Goal: Information Seeking & Learning: Learn about a topic

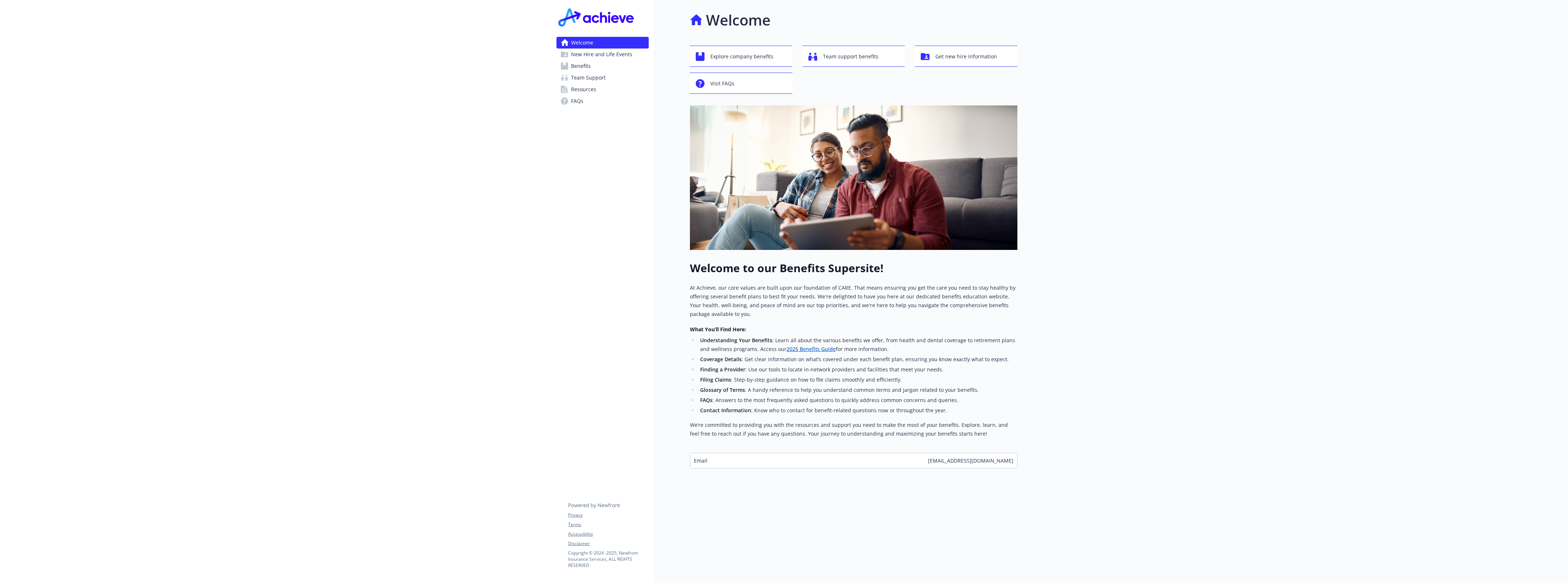
click at [592, 49] on span "New Hire and Life Events" at bounding box center [601, 54] width 62 height 12
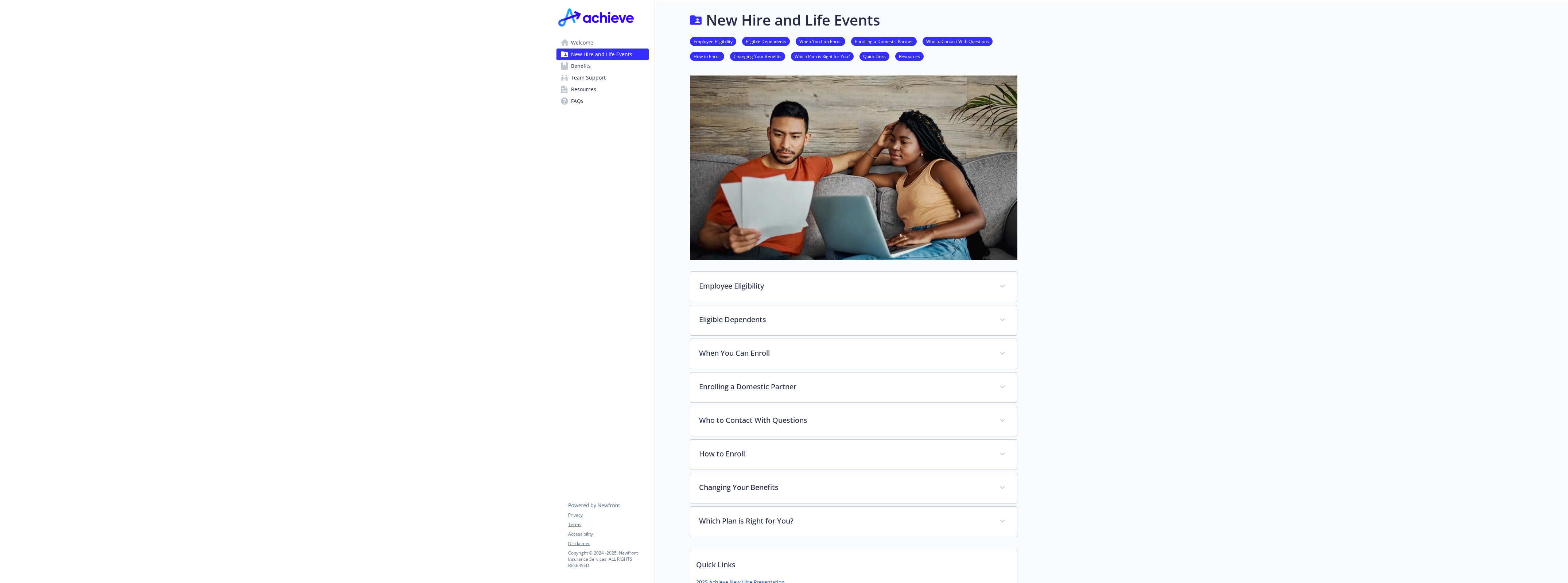
click at [586, 68] on span "Benefits" at bounding box center [581, 66] width 20 height 12
